Goal: Task Accomplishment & Management: Use online tool/utility

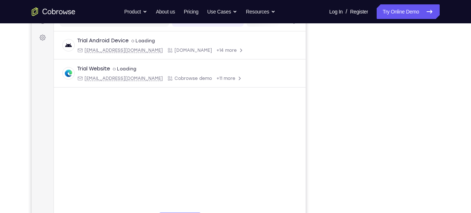
scroll to position [101, 0]
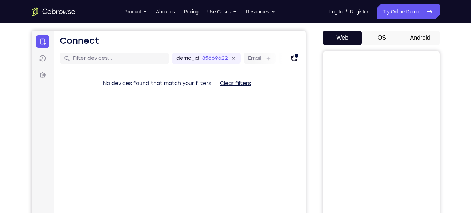
click at [421, 41] on button "Android" at bounding box center [420, 38] width 39 height 15
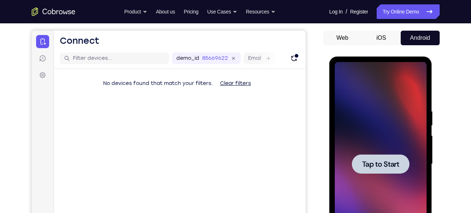
click at [347, 134] on div at bounding box center [381, 164] width 92 height 204
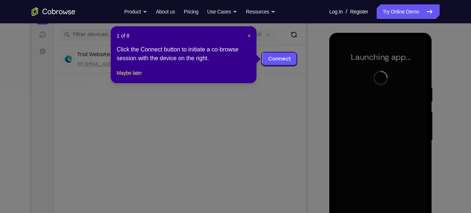
scroll to position [87, 0]
click at [248, 37] on span "×" at bounding box center [249, 36] width 3 height 6
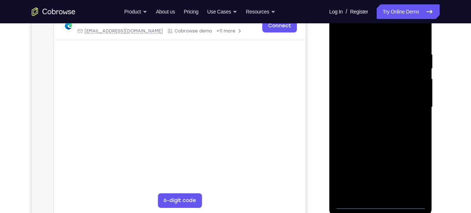
scroll to position [137, 0]
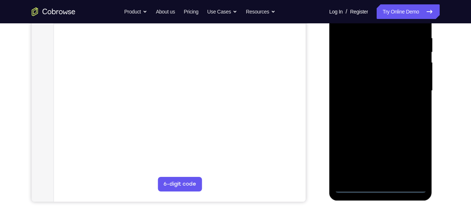
click at [378, 187] on div at bounding box center [381, 91] width 92 height 204
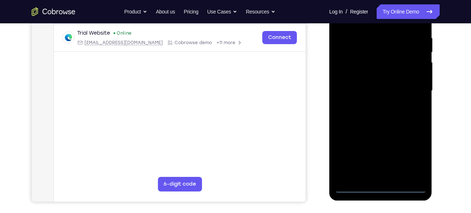
click at [413, 160] on div at bounding box center [381, 91] width 92 height 204
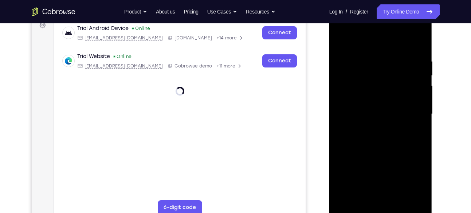
scroll to position [114, 0]
click at [371, 42] on div at bounding box center [381, 114] width 92 height 204
click at [414, 113] on div at bounding box center [381, 114] width 92 height 204
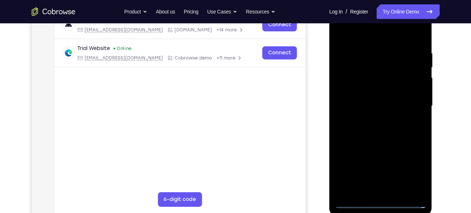
click at [373, 119] on div at bounding box center [381, 106] width 92 height 204
click at [378, 89] on div at bounding box center [381, 106] width 92 height 204
click at [371, 103] on div at bounding box center [381, 106] width 92 height 204
click at [365, 102] on div at bounding box center [381, 106] width 92 height 204
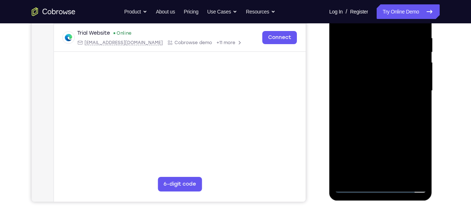
scroll to position [138, 0]
click at [368, 103] on div at bounding box center [381, 90] width 92 height 204
click at [378, 75] on div at bounding box center [381, 90] width 92 height 204
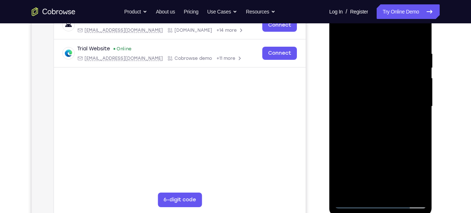
drag, startPoint x: 367, startPoint y: 39, endPoint x: 369, endPoint y: 19, distance: 19.8
click at [369, 19] on div at bounding box center [381, 106] width 92 height 204
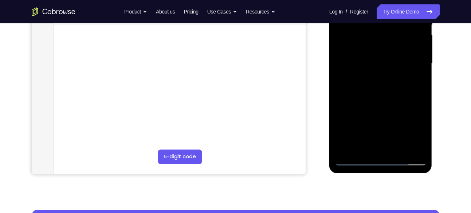
scroll to position [166, 0]
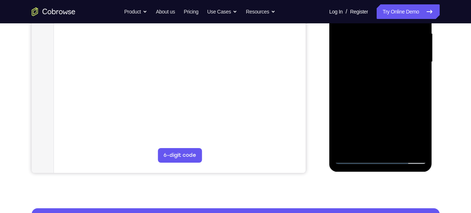
click at [397, 149] on div at bounding box center [381, 62] width 92 height 204
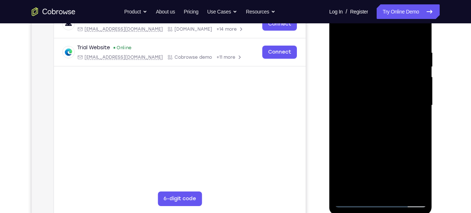
scroll to position [122, 0]
click at [381, 146] on div at bounding box center [381, 106] width 92 height 204
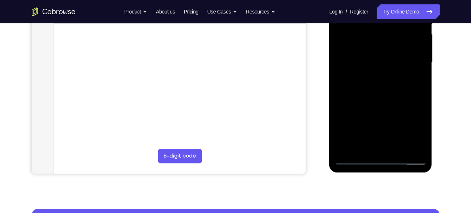
scroll to position [166, 0]
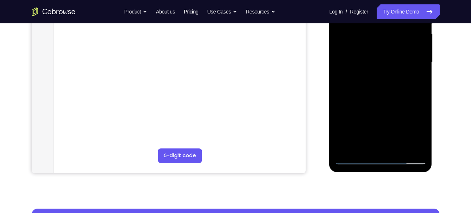
click at [356, 158] on div at bounding box center [381, 62] width 92 height 204
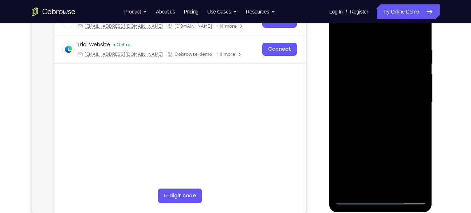
scroll to position [124, 0]
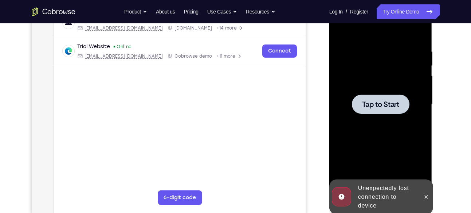
drag, startPoint x: 643, startPoint y: 68, endPoint x: 375, endPoint y: 131, distance: 275.7
click at [375, 131] on div at bounding box center [381, 104] width 92 height 204
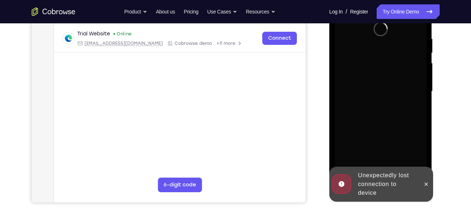
scroll to position [153, 0]
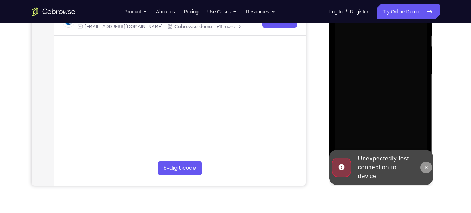
click at [425, 171] on button at bounding box center [426, 167] width 12 height 12
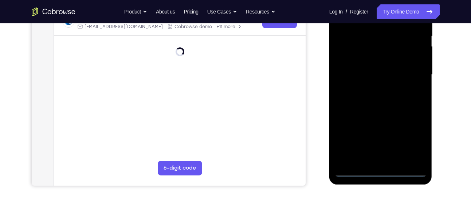
click at [380, 172] on div at bounding box center [381, 75] width 92 height 204
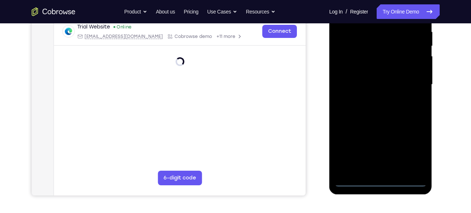
scroll to position [144, 0]
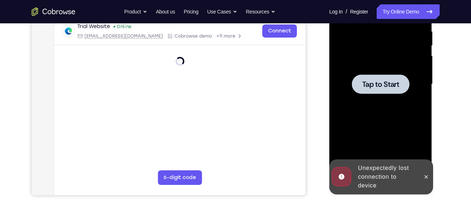
click at [362, 84] on span "Tap to Start" at bounding box center [380, 83] width 37 height 7
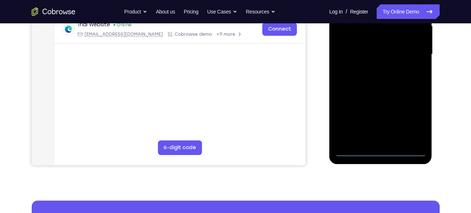
scroll to position [177, 0]
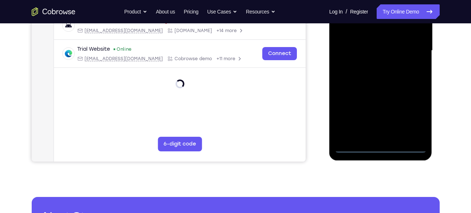
click at [381, 149] on div at bounding box center [381, 51] width 92 height 204
click at [411, 114] on div at bounding box center [381, 51] width 92 height 204
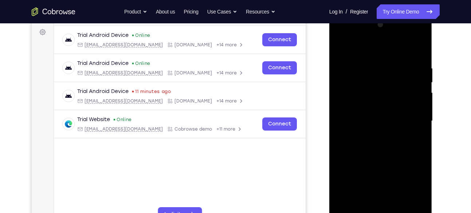
scroll to position [105, 0]
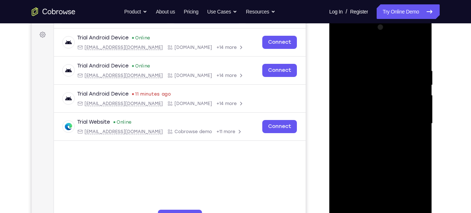
click at [386, 54] on div at bounding box center [381, 123] width 92 height 204
click at [375, 52] on div at bounding box center [381, 123] width 92 height 204
click at [410, 122] on div at bounding box center [381, 123] width 92 height 204
click at [371, 138] on div at bounding box center [381, 123] width 92 height 204
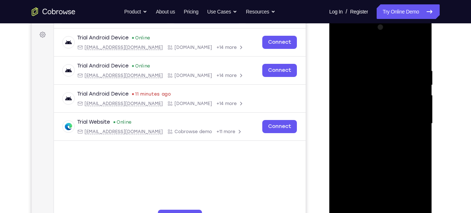
click at [373, 136] on div at bounding box center [381, 123] width 92 height 204
click at [372, 106] on div at bounding box center [381, 123] width 92 height 204
click at [364, 117] on div at bounding box center [381, 123] width 92 height 204
click at [380, 137] on div at bounding box center [381, 123] width 92 height 204
click at [383, 106] on div at bounding box center [381, 123] width 92 height 204
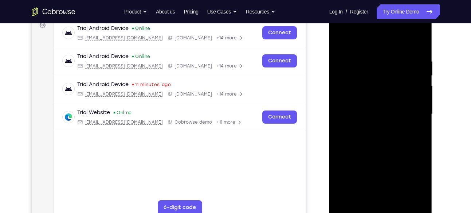
scroll to position [113, 0]
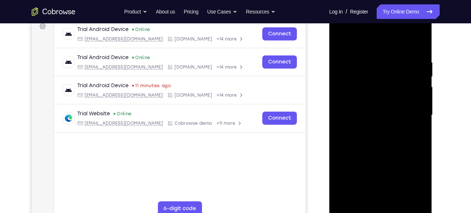
drag, startPoint x: 386, startPoint y: 46, endPoint x: 384, endPoint y: 15, distance: 31.4
click at [384, 15] on div at bounding box center [381, 115] width 92 height 204
drag, startPoint x: 385, startPoint y: 48, endPoint x: 385, endPoint y: 34, distance: 14.2
click at [385, 34] on div at bounding box center [381, 115] width 92 height 204
click at [423, 39] on div at bounding box center [381, 115] width 92 height 204
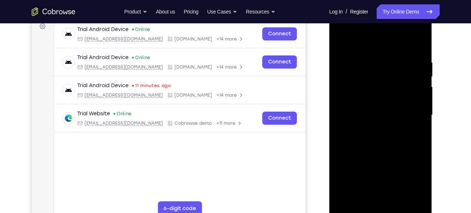
click at [420, 42] on div at bounding box center [381, 115] width 92 height 204
drag, startPoint x: 409, startPoint y: 59, endPoint x: 406, endPoint y: 81, distance: 22.4
click at [406, 81] on div at bounding box center [381, 115] width 92 height 204
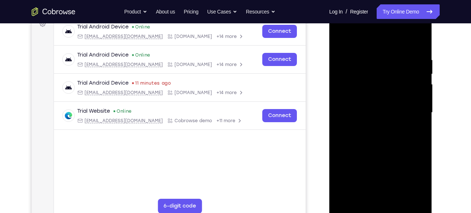
scroll to position [115, 0]
click at [342, 38] on div at bounding box center [381, 113] width 92 height 204
click at [342, 39] on div at bounding box center [381, 113] width 92 height 204
click at [384, 76] on div at bounding box center [381, 113] width 92 height 204
click at [375, 61] on div at bounding box center [381, 113] width 92 height 204
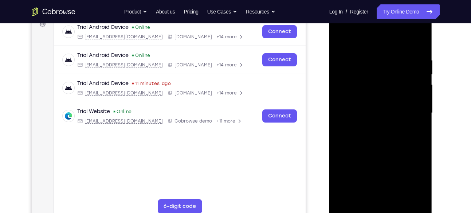
click at [410, 108] on div at bounding box center [381, 113] width 92 height 204
click at [418, 72] on div at bounding box center [381, 113] width 92 height 204
click at [420, 43] on div at bounding box center [381, 113] width 92 height 204
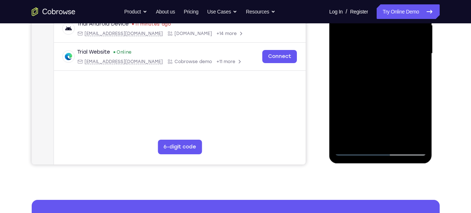
scroll to position [175, 0]
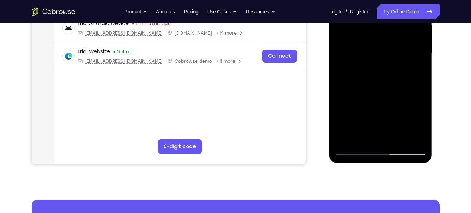
click at [399, 139] on div at bounding box center [381, 53] width 92 height 204
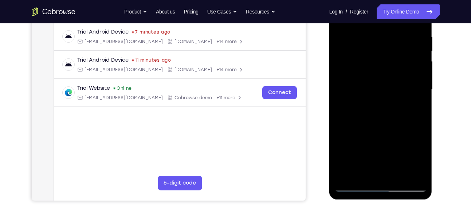
scroll to position [132, 0]
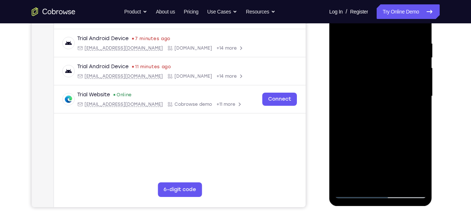
click at [395, 132] on div at bounding box center [381, 96] width 92 height 204
click at [392, 134] on div at bounding box center [381, 96] width 92 height 204
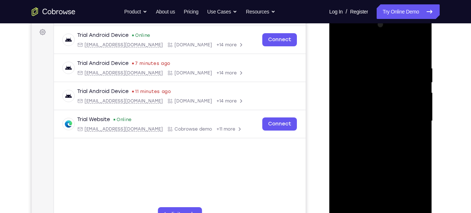
scroll to position [106, 0]
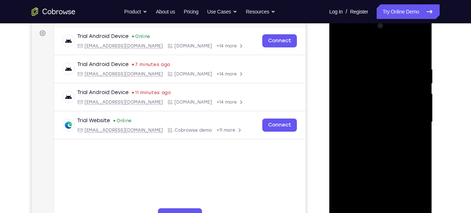
click at [339, 47] on div at bounding box center [381, 122] width 92 height 204
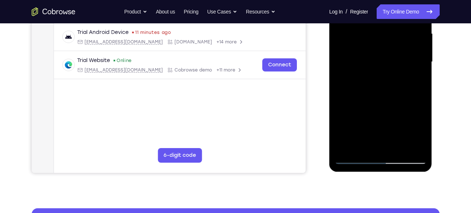
scroll to position [166, 0]
click at [356, 162] on div at bounding box center [381, 62] width 92 height 204
click at [355, 158] on div at bounding box center [381, 62] width 92 height 204
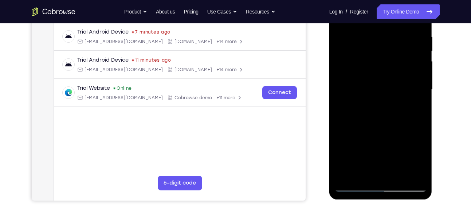
scroll to position [135, 0]
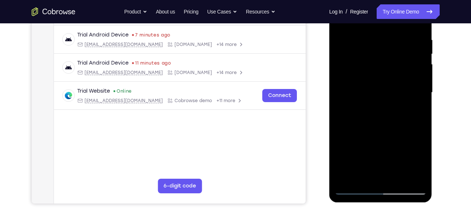
drag, startPoint x: 414, startPoint y: 36, endPoint x: 374, endPoint y: 43, distance: 41.0
click at [374, 43] on div at bounding box center [381, 93] width 92 height 204
drag, startPoint x: 415, startPoint y: 39, endPoint x: 372, endPoint y: 35, distance: 42.8
click at [372, 35] on div at bounding box center [381, 93] width 92 height 204
